Goal: Information Seeking & Learning: Learn about a topic

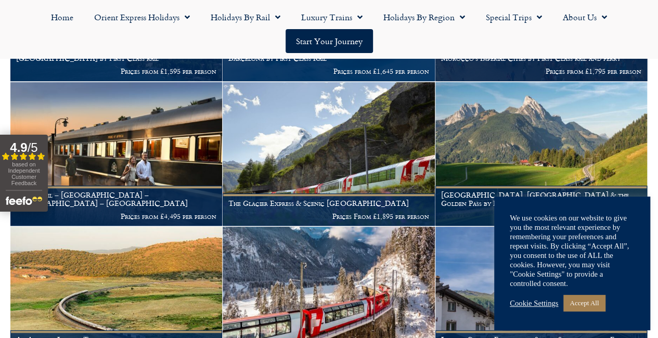
scroll to position [317, 0]
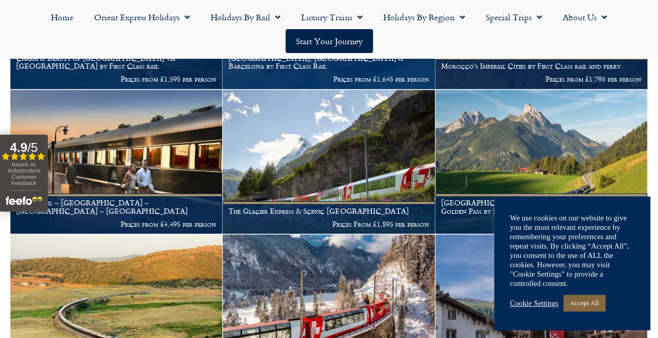
click at [591, 307] on link "Accept All" at bounding box center [585, 303] width 42 height 16
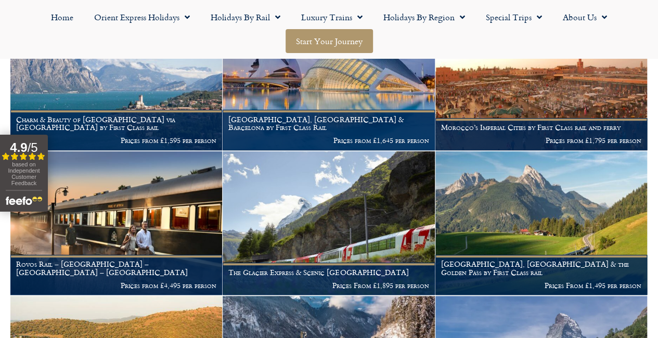
scroll to position [255, 0]
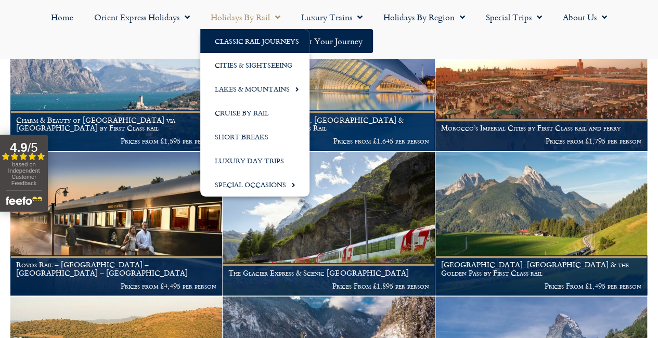
click at [247, 13] on link "Holidays by Rail" at bounding box center [245, 17] width 91 height 24
click at [247, 12] on link "Holidays by Rail" at bounding box center [245, 17] width 91 height 24
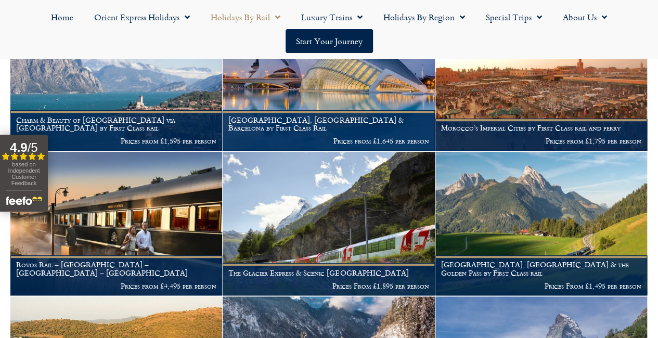
click at [261, 15] on link "Holidays by Rail" at bounding box center [245, 17] width 91 height 24
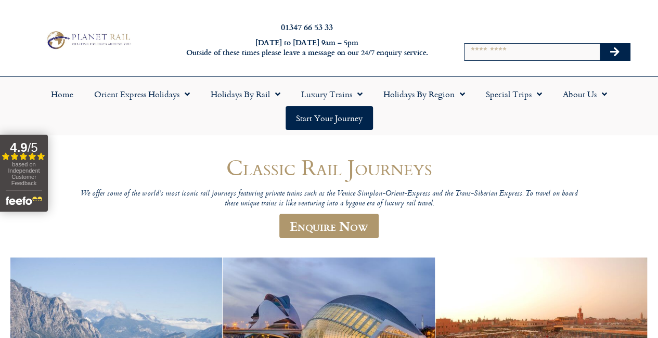
scroll to position [0, 0]
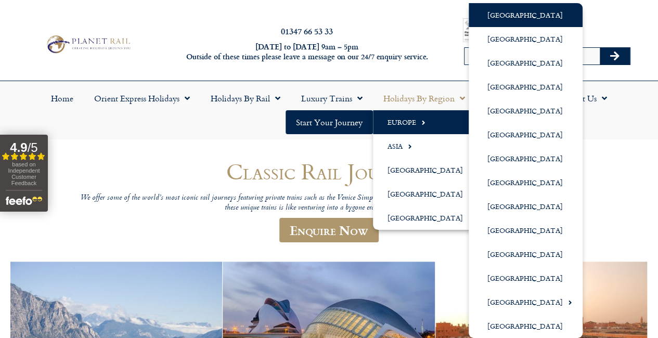
click at [505, 16] on link "[GEOGRAPHIC_DATA]" at bounding box center [526, 15] width 114 height 24
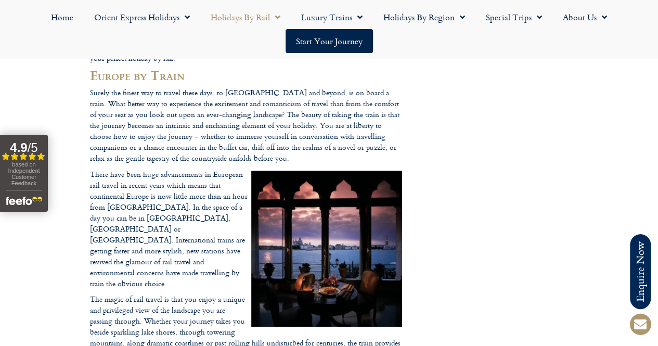
scroll to position [287, 0]
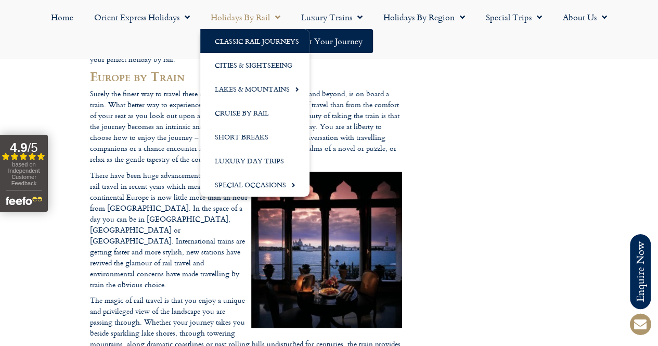
click at [242, 46] on link "Classic Rail Journeys" at bounding box center [254, 41] width 109 height 24
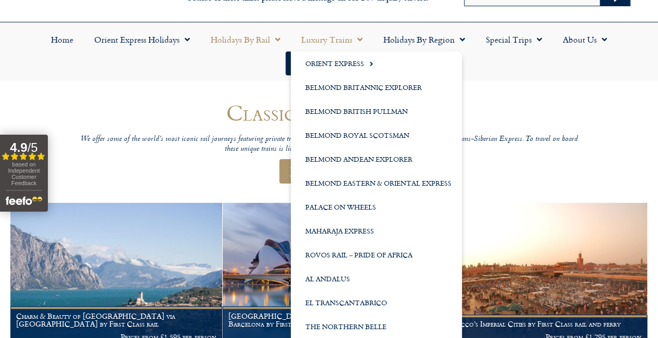
scroll to position [58, 0]
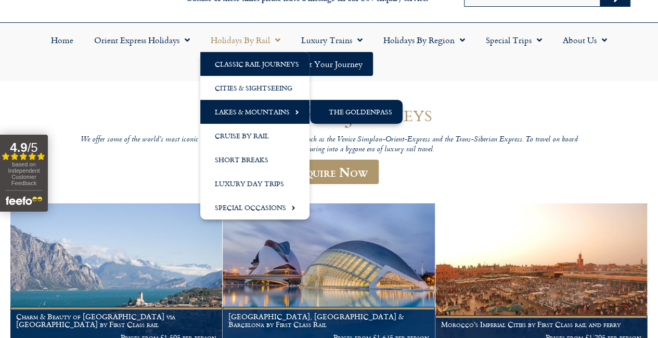
click at [345, 112] on link "The GoldenPass" at bounding box center [356, 112] width 93 height 24
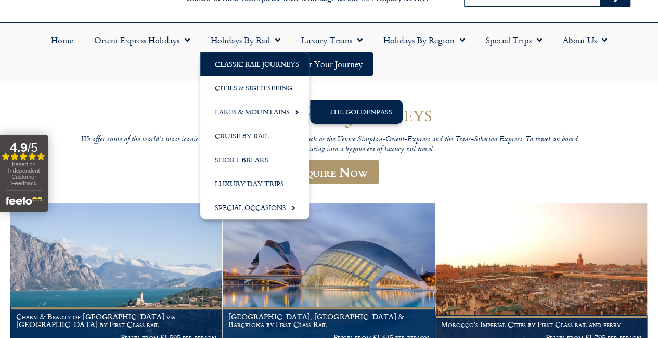
click at [345, 112] on link "The GoldenPass" at bounding box center [356, 112] width 93 height 24
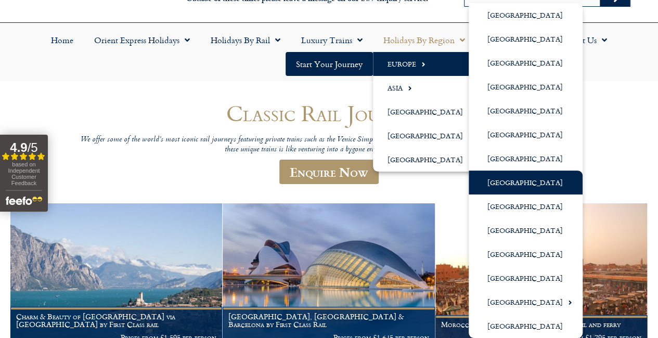
click at [514, 182] on link "[GEOGRAPHIC_DATA]" at bounding box center [526, 183] width 114 height 24
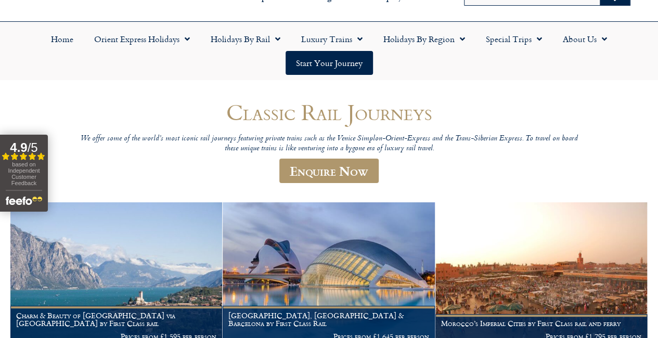
scroll to position [60, 0]
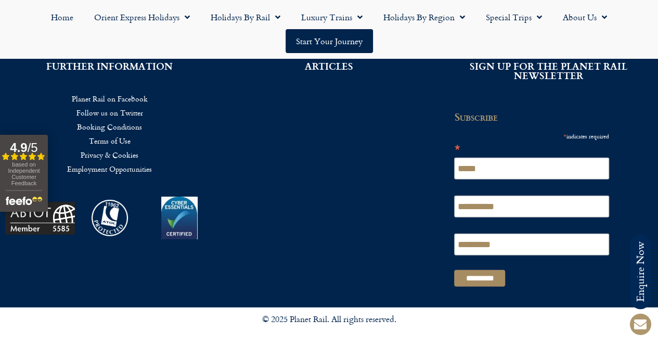
scroll to position [3534, 0]
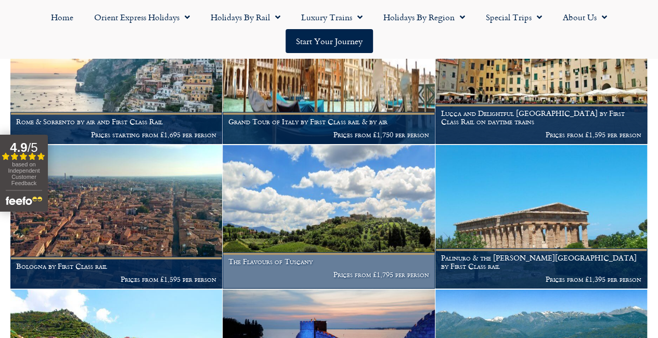
scroll to position [1044, 0]
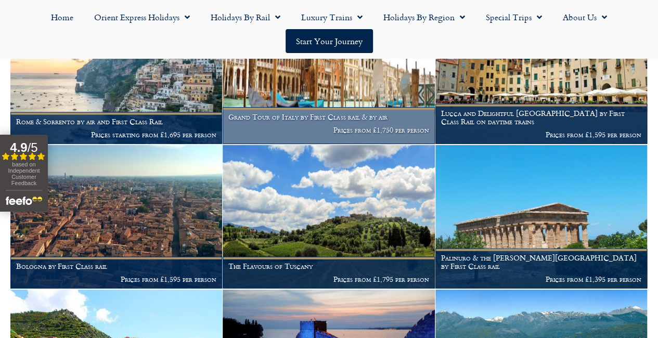
click at [334, 121] on h1 "Grand Tour of Italy by First Class rail & by air" at bounding box center [329, 117] width 200 height 8
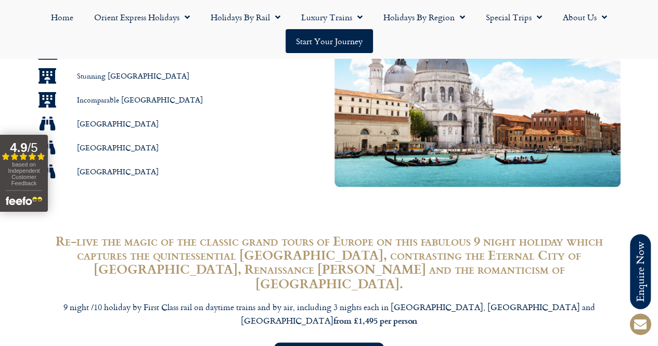
scroll to position [711, 0]
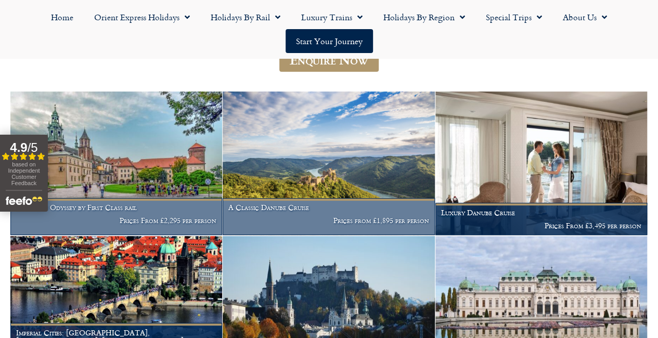
scroll to position [160, 0]
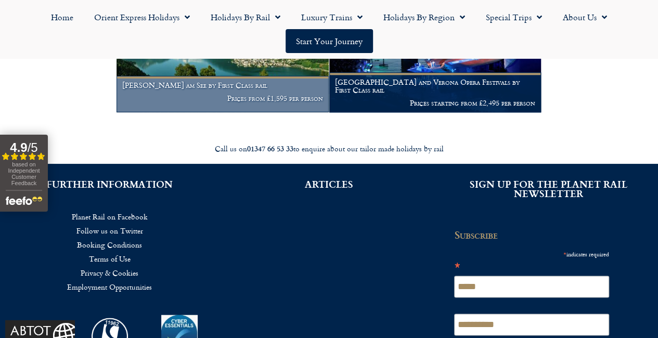
click at [212, 113] on figcaption "Zell am See by First Class rail Prices from £1,595 per person" at bounding box center [223, 94] width 212 height 37
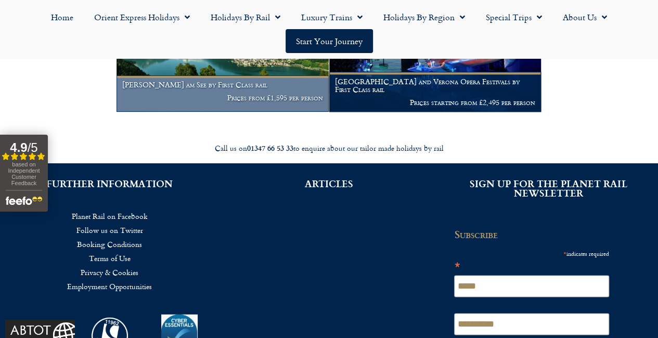
scroll to position [574, 0]
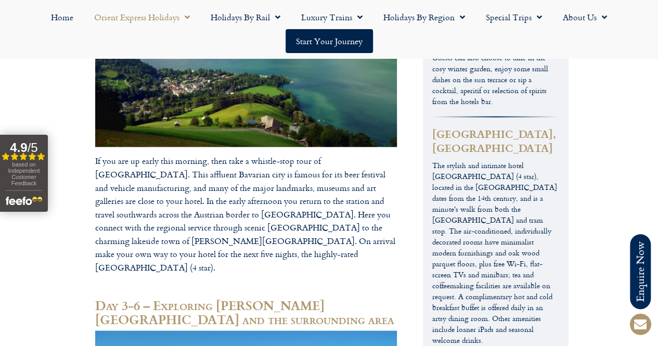
scroll to position [965, 0]
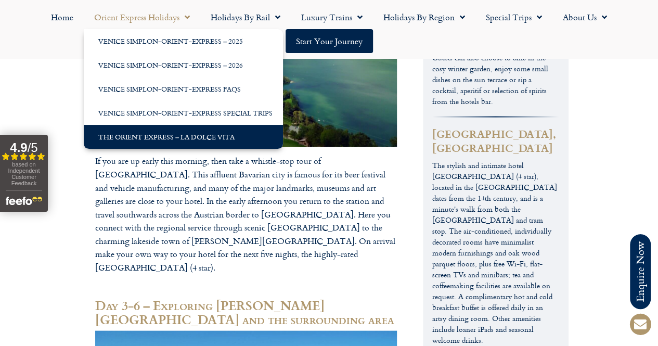
click at [176, 135] on link "The Orient Express – La Dolce Vita" at bounding box center [183, 137] width 199 height 24
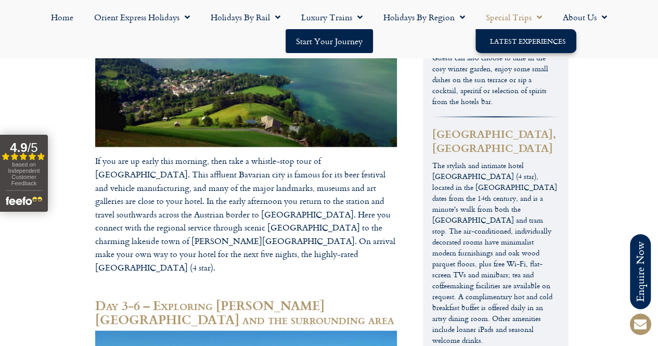
click at [523, 44] on link "Latest Experiences" at bounding box center [526, 41] width 101 height 24
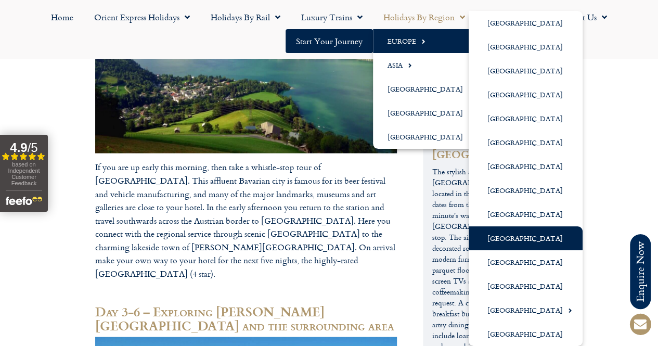
scroll to position [959, 0]
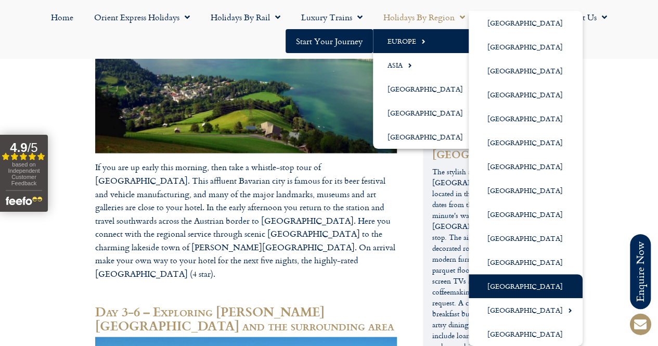
click at [520, 283] on link "[GEOGRAPHIC_DATA]" at bounding box center [526, 286] width 114 height 24
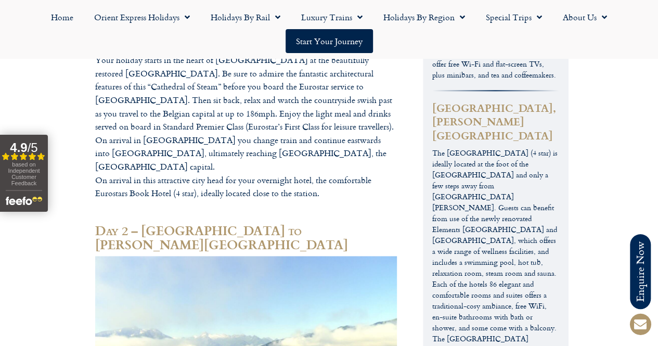
scroll to position [617, 0]
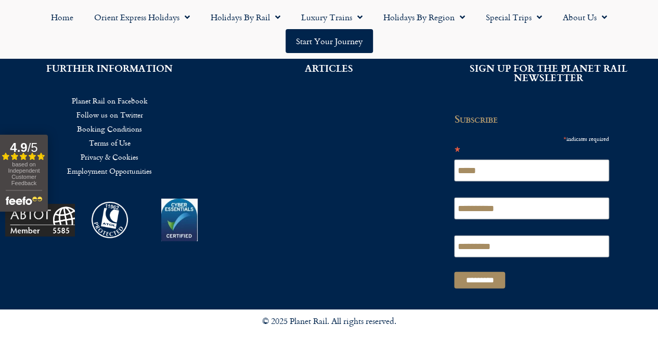
scroll to position [1615, 0]
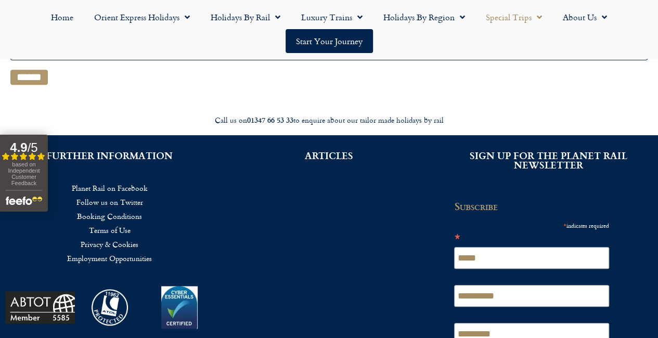
scroll to position [256, 0]
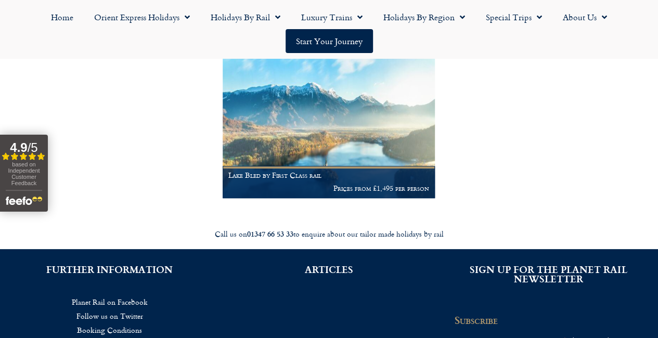
scroll to position [208, 0]
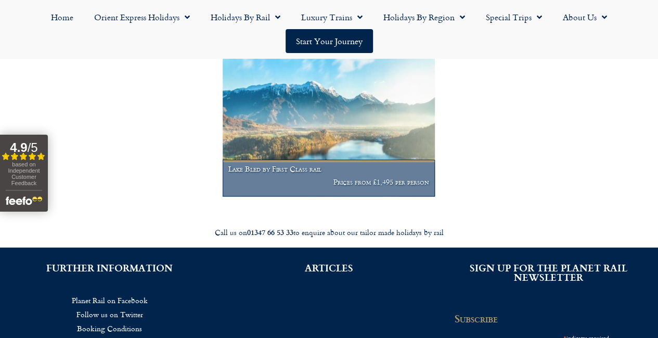
click at [337, 193] on img at bounding box center [329, 125] width 212 height 144
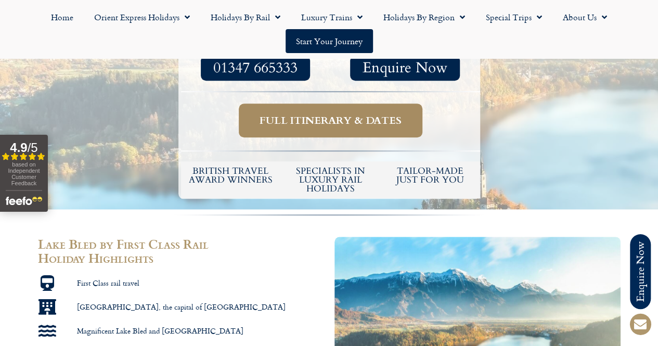
scroll to position [411, 0]
click at [326, 128] on span "Full itinerary & dates" at bounding box center [331, 121] width 142 height 13
click at [333, 126] on link "Full itinerary & dates" at bounding box center [331, 120] width 184 height 34
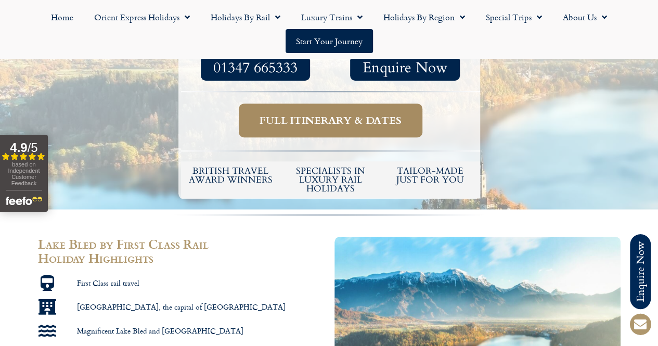
click at [334, 129] on link "Full itinerary & dates" at bounding box center [331, 121] width 184 height 34
click at [334, 128] on span "Full itinerary & dates" at bounding box center [331, 121] width 142 height 13
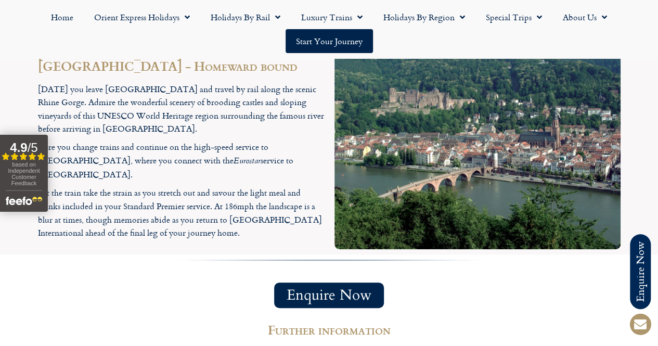
scroll to position [1986, 0]
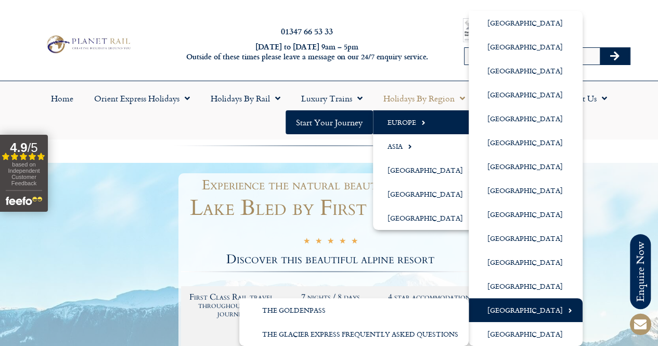
click at [525, 307] on link "[GEOGRAPHIC_DATA]" at bounding box center [526, 310] width 114 height 24
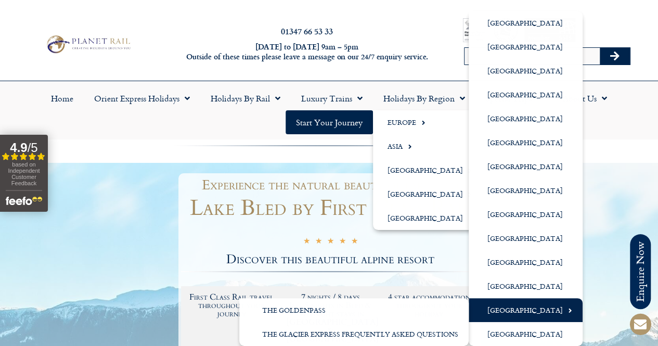
click at [525, 307] on link "[GEOGRAPHIC_DATA]" at bounding box center [526, 310] width 114 height 24
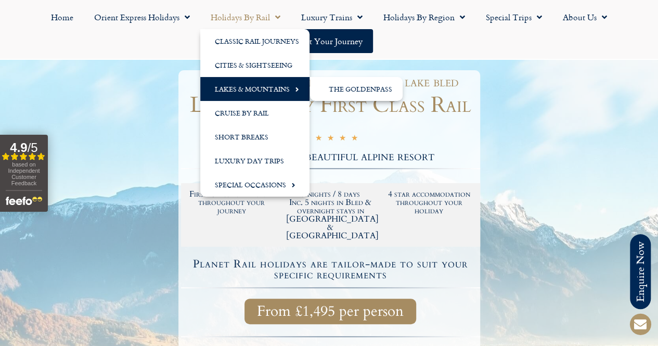
scroll to position [104, 0]
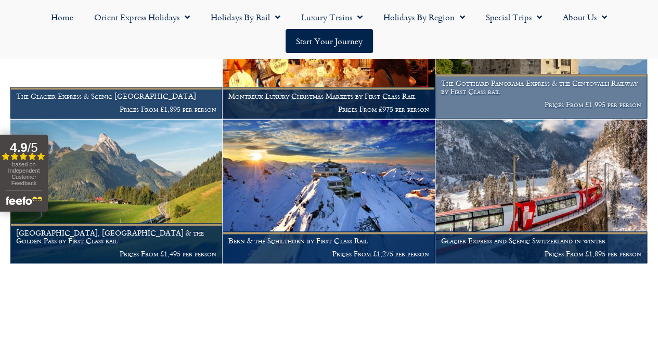
scroll to position [524, 0]
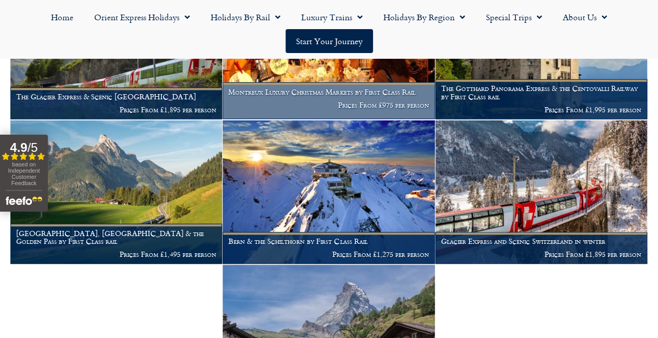
click at [318, 96] on h1 "Montreux Luxury Christmas Markets by First Class Rail" at bounding box center [329, 92] width 200 height 8
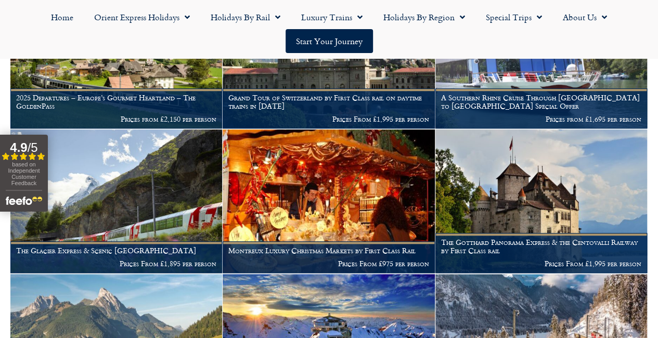
scroll to position [369, 0]
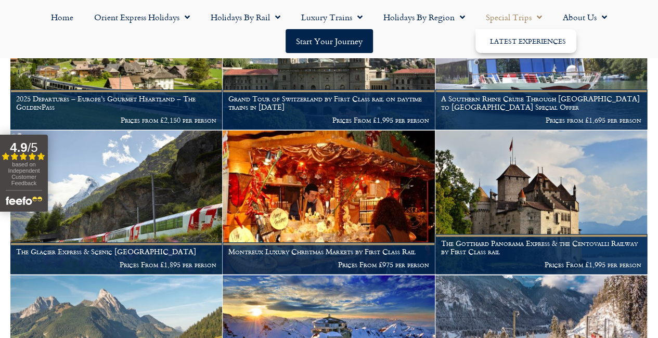
click at [536, 15] on span "Menu" at bounding box center [537, 17] width 10 height 19
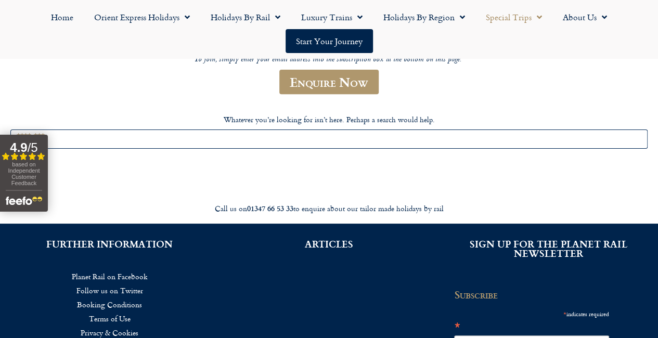
scroll to position [168, 0]
click at [167, 149] on input "Search for:" at bounding box center [329, 139] width 638 height 19
click at [166, 149] on input "Search for:" at bounding box center [329, 139] width 638 height 19
type input "*********"
click at [10, 158] on input "******" at bounding box center [28, 165] width 37 height 15
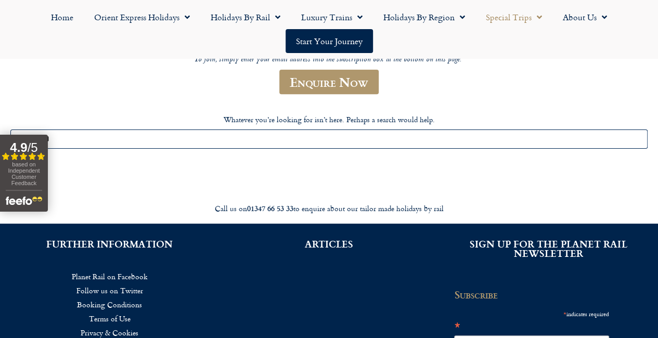
scroll to position [167, 0]
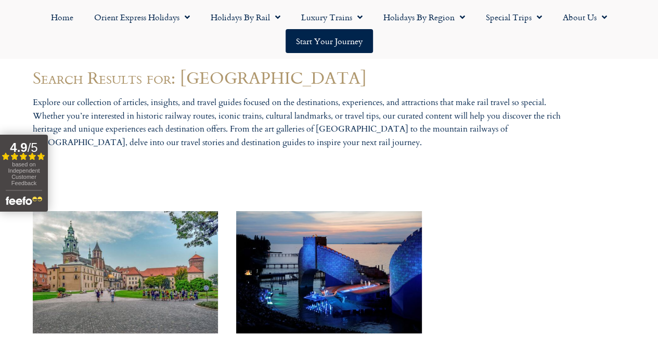
scroll to position [477, 0]
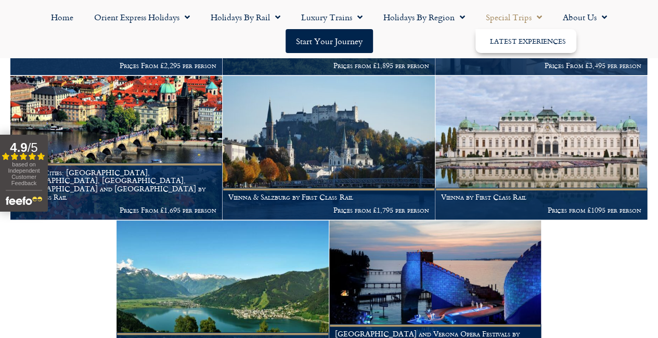
scroll to position [321, 0]
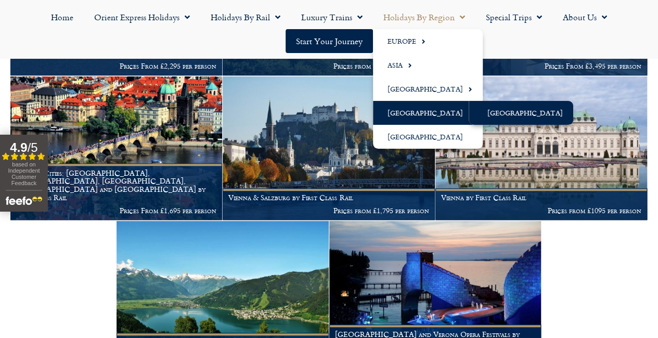
click at [502, 111] on link "[GEOGRAPHIC_DATA]" at bounding box center [521, 113] width 105 height 24
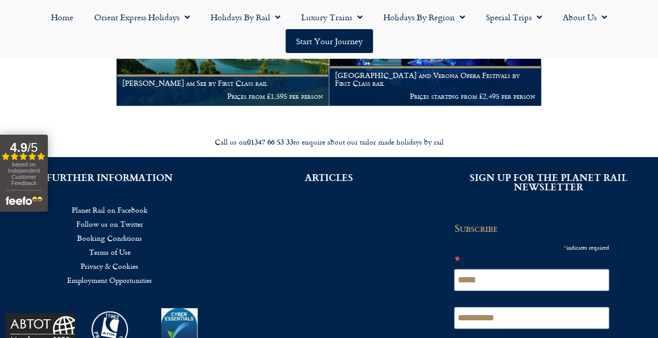
scroll to position [580, 0]
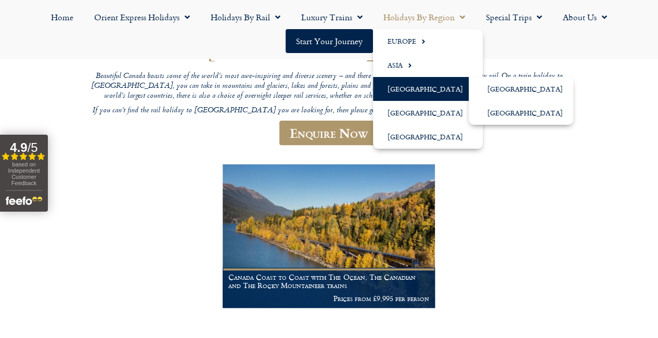
scroll to position [121, 0]
